Goal: Information Seeking & Learning: Learn about a topic

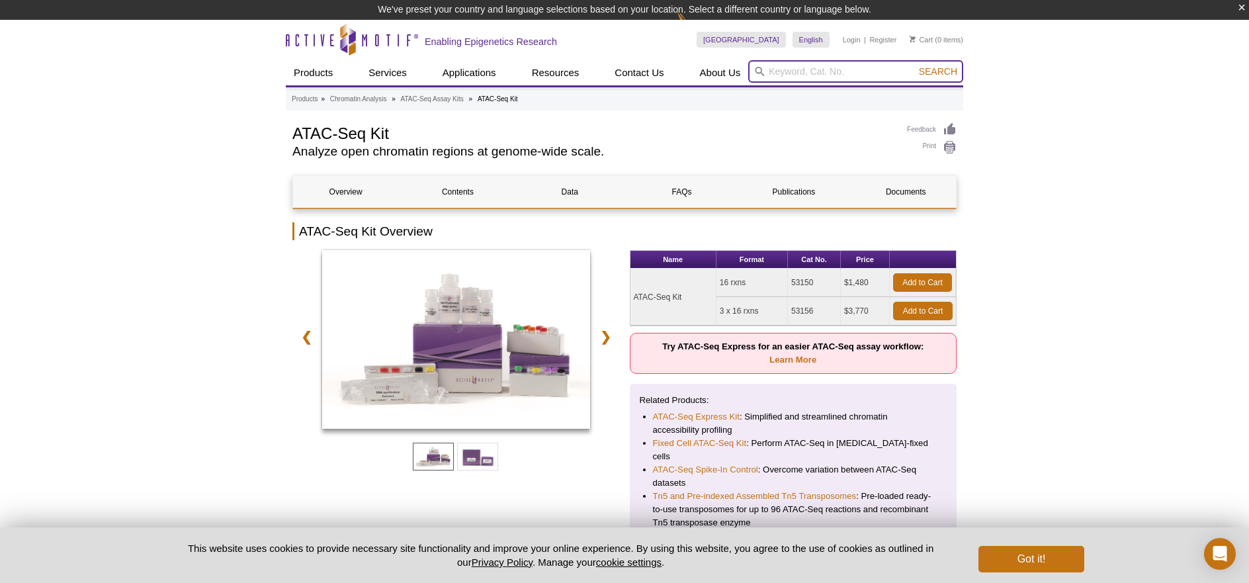
click at [774, 70] on input "search" at bounding box center [855, 71] width 215 height 22
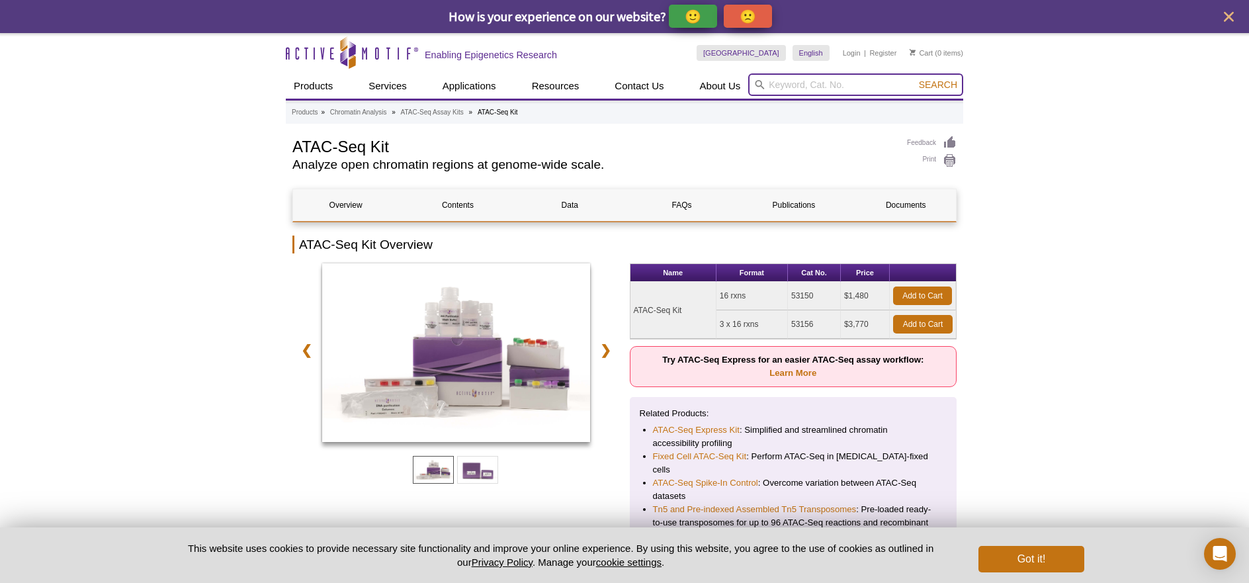
click at [848, 82] on input "search" at bounding box center [855, 84] width 215 height 22
click at [864, 111] on li "39635 – Histone H3K4me1 antibody (mAb)" at bounding box center [834, 106] width 171 height 19
type input "39635 – Histone H3K4me1 antibody (mAb)"
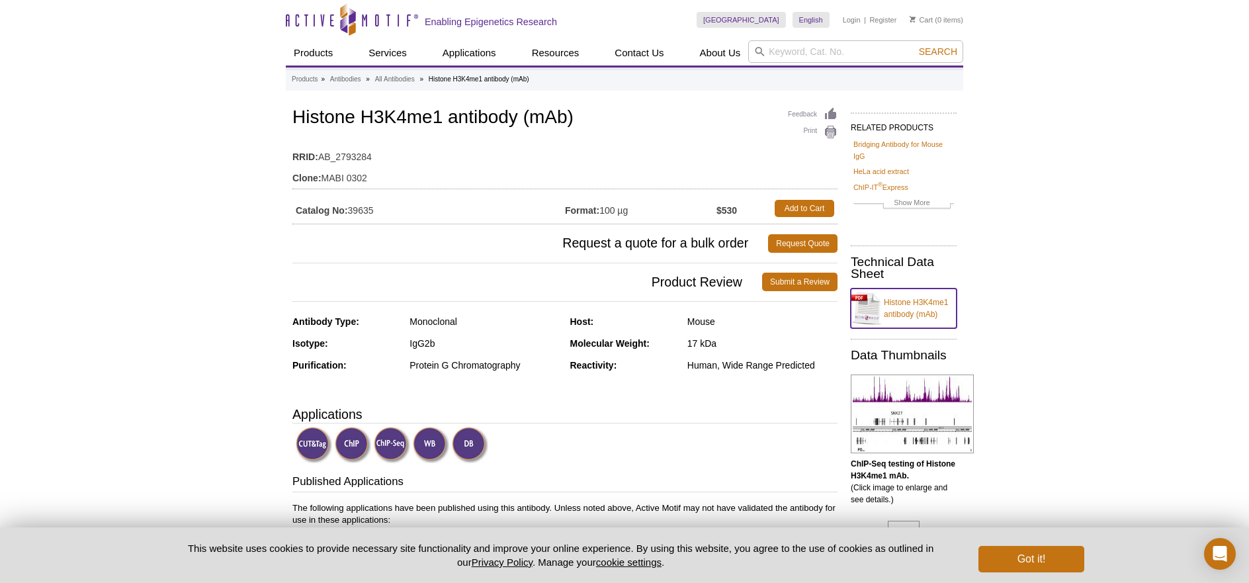
click at [862, 298] on link "Histone H3K4me1 antibody (mAb)" at bounding box center [904, 309] width 106 height 40
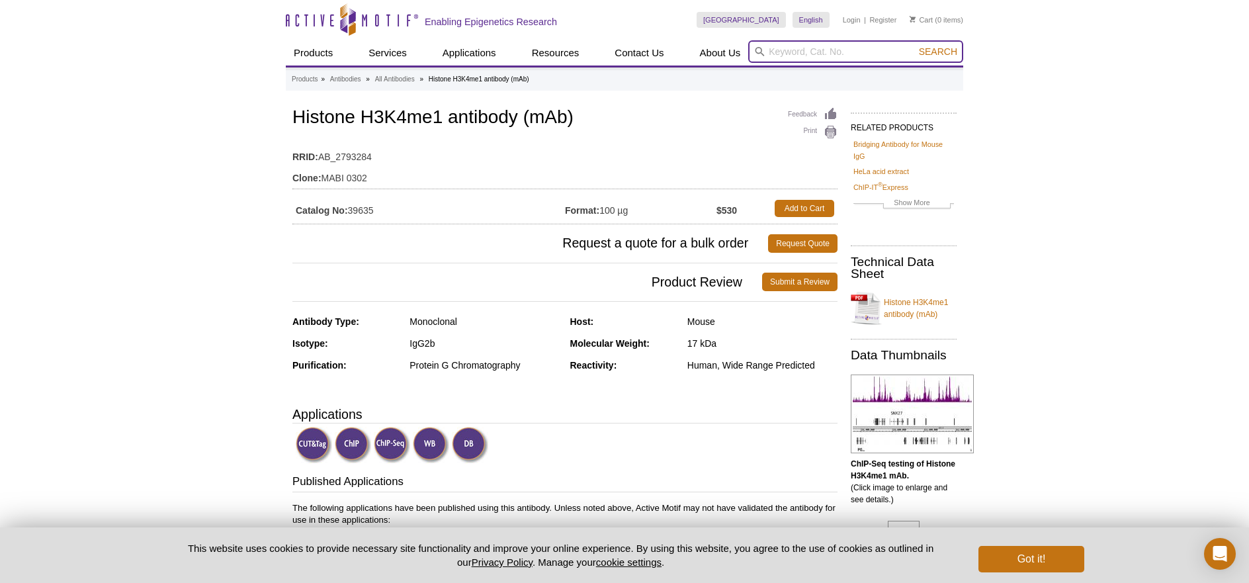
click at [806, 46] on input "search" at bounding box center [855, 51] width 215 height 22
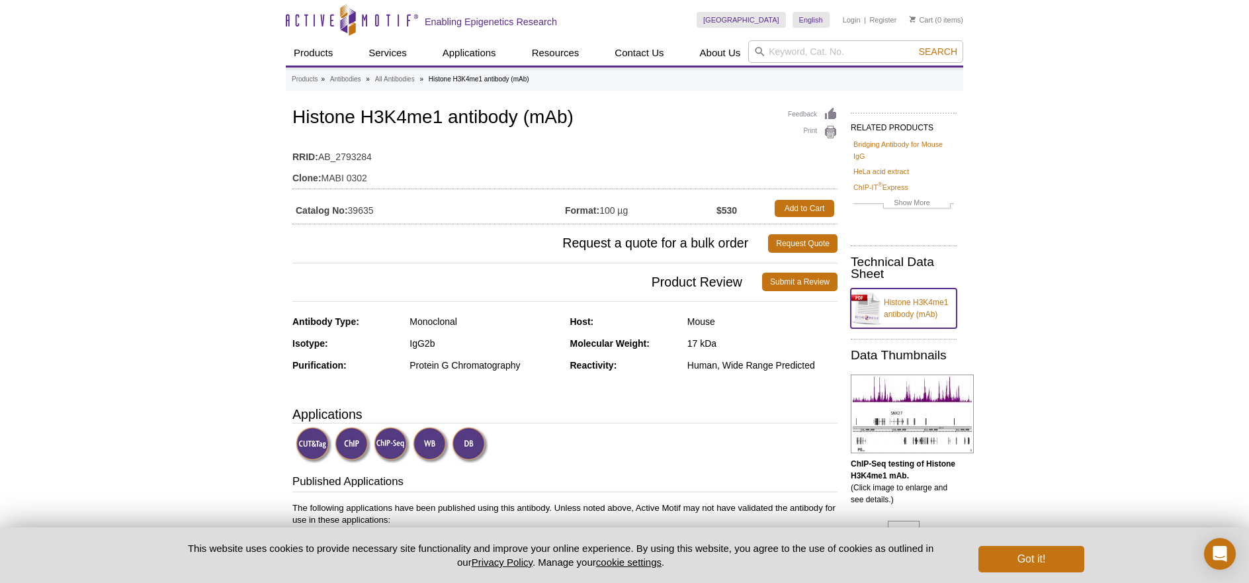
click at [870, 314] on link "Histone H3K4me1 antibody (mAb)" at bounding box center [904, 309] width 106 height 40
